Goal: Share content

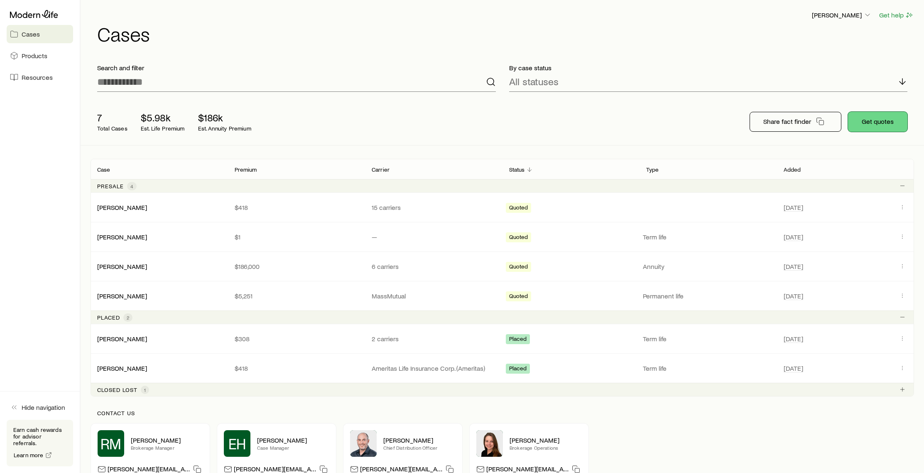
click at [864, 123] on button "Get quotes" at bounding box center [877, 122] width 59 height 20
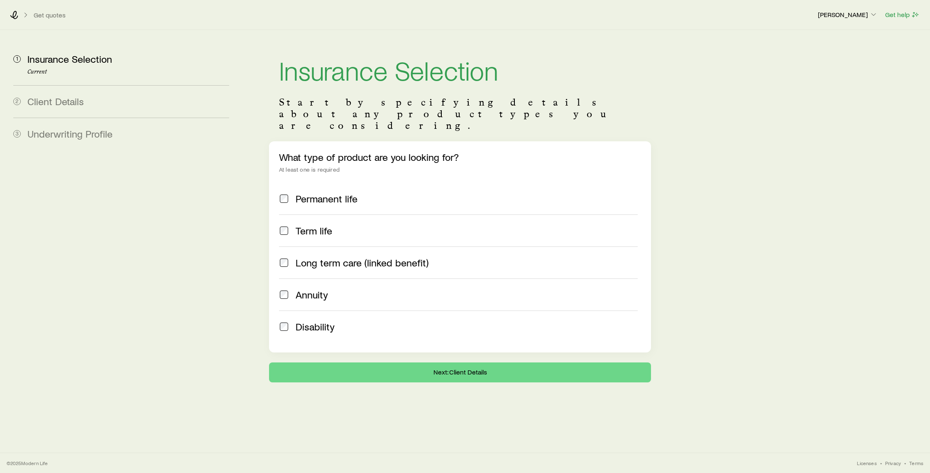
click at [22, 17] on icon at bounding box center [26, 15] width 8 height 8
click at [17, 17] on icon at bounding box center [14, 15] width 8 height 8
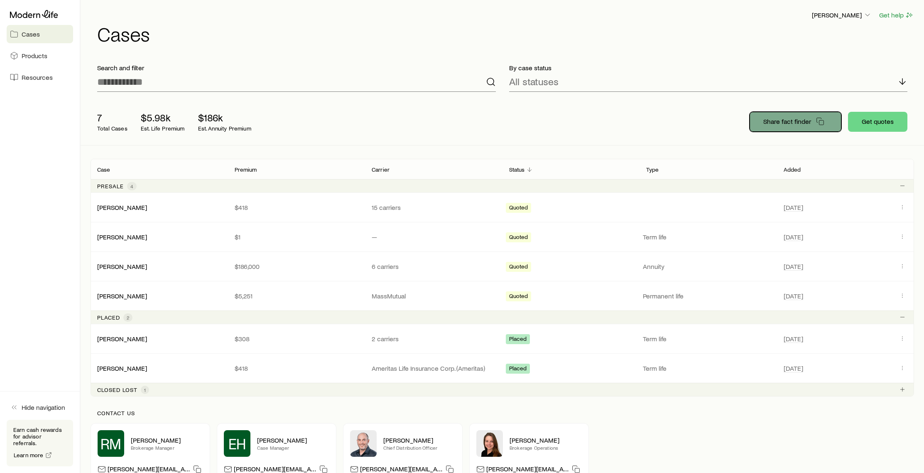
click at [808, 120] on p "Share fact finder" at bounding box center [787, 121] width 48 height 8
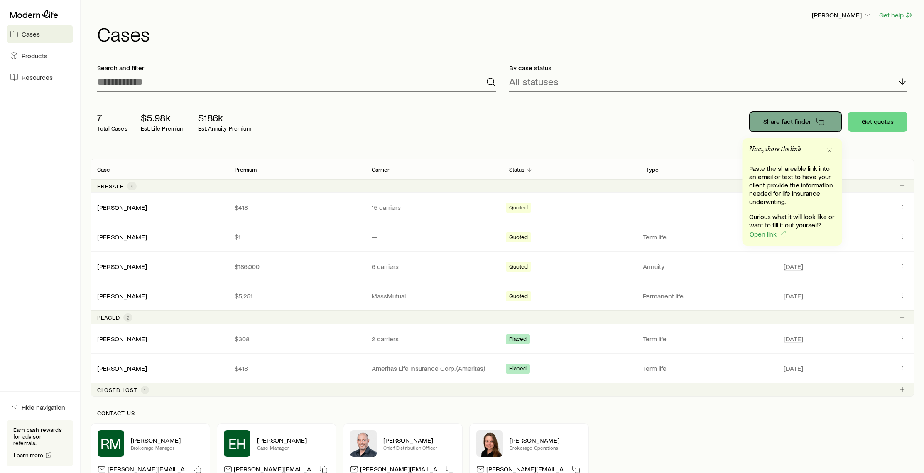
click at [815, 127] on button "Share fact finder" at bounding box center [796, 122] width 92 height 20
click at [796, 126] on button "Share fact finder" at bounding box center [796, 122] width 92 height 20
